Goal: Navigation & Orientation: Go to known website

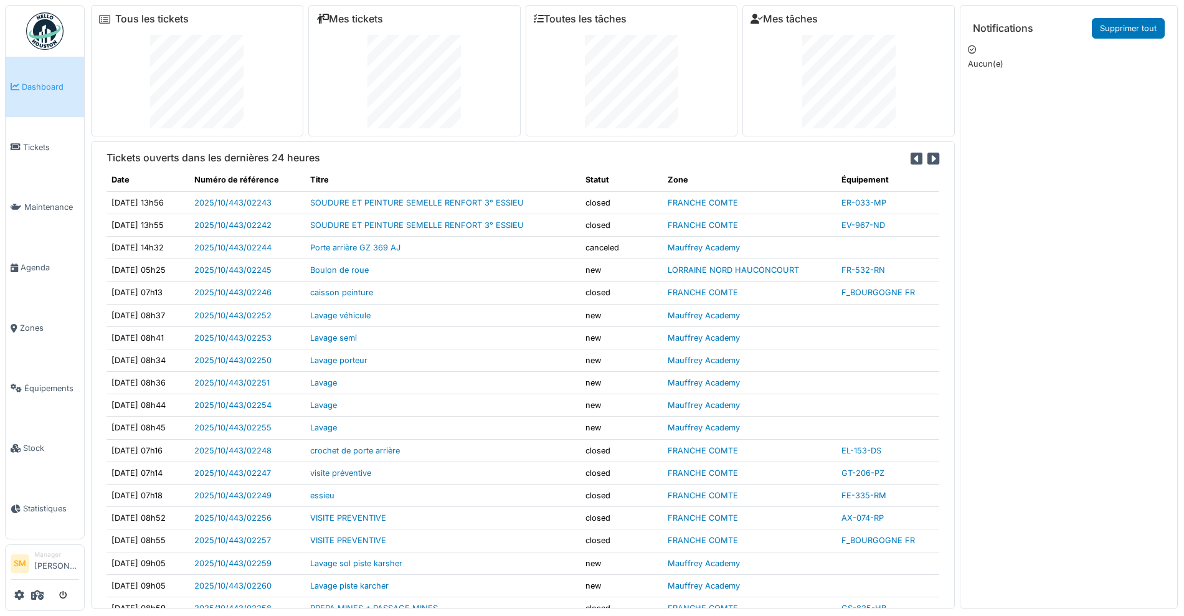
click at [57, 33] on img at bounding box center [44, 30] width 37 height 37
